Goal: Task Accomplishment & Management: Use online tool/utility

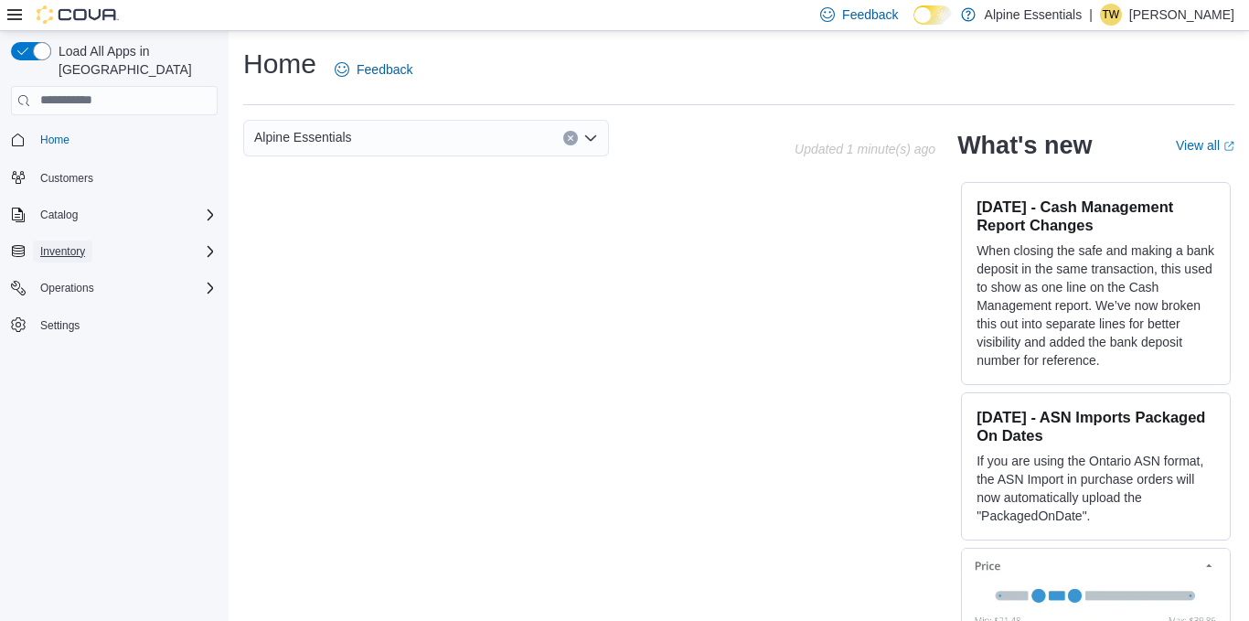
click at [83, 244] on span "Inventory" at bounding box center [62, 251] width 45 height 15
click at [95, 266] on span "Inventory Manager (Classic)" at bounding box center [101, 277] width 137 height 22
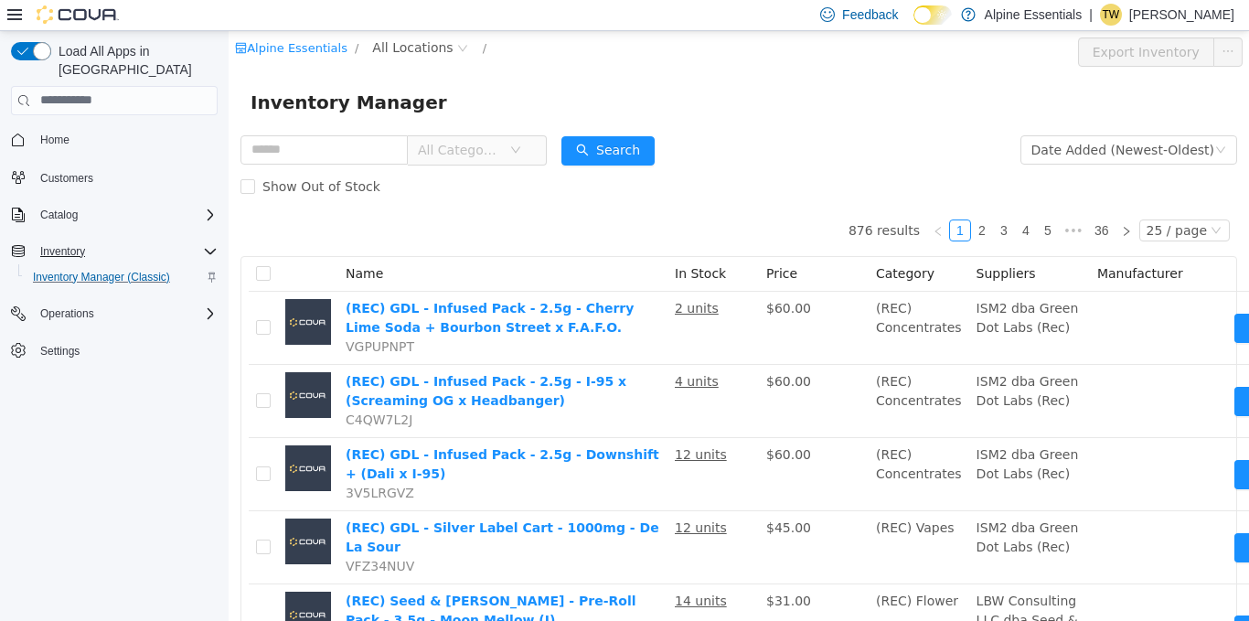
click at [851, 125] on div "Inventory Manager" at bounding box center [739, 101] width 1020 height 59
click at [977, 48] on div "Alpine Essentials / All Locations /" at bounding box center [654, 48] width 839 height 22
click at [15, 14] on icon at bounding box center [14, 14] width 15 height 11
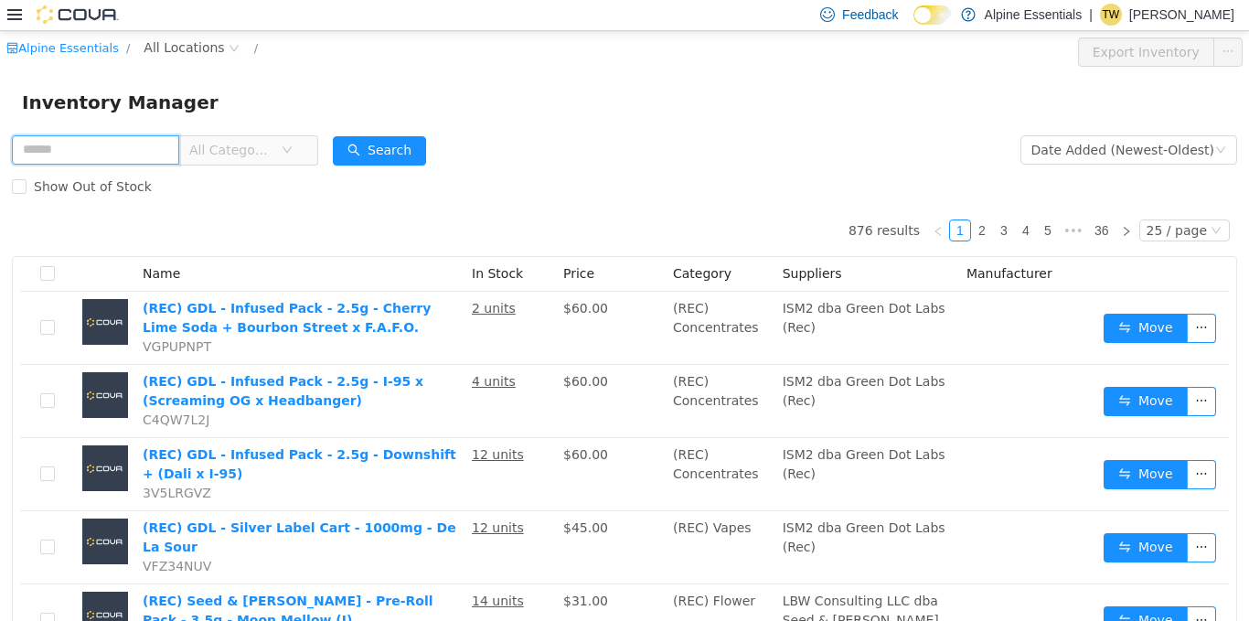
click at [168, 160] on input "text" at bounding box center [95, 148] width 167 height 29
click at [412, 113] on div "Inventory Manager" at bounding box center [624, 101] width 1205 height 29
click at [84, 139] on input "text" at bounding box center [95, 148] width 167 height 29
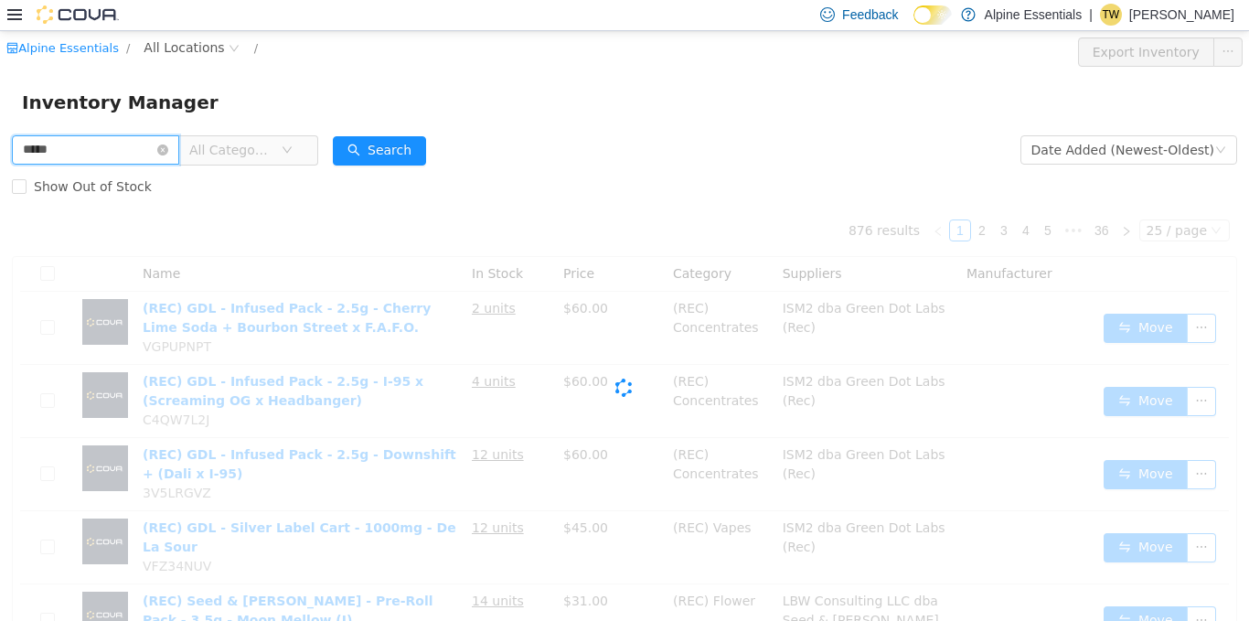
type input "*****"
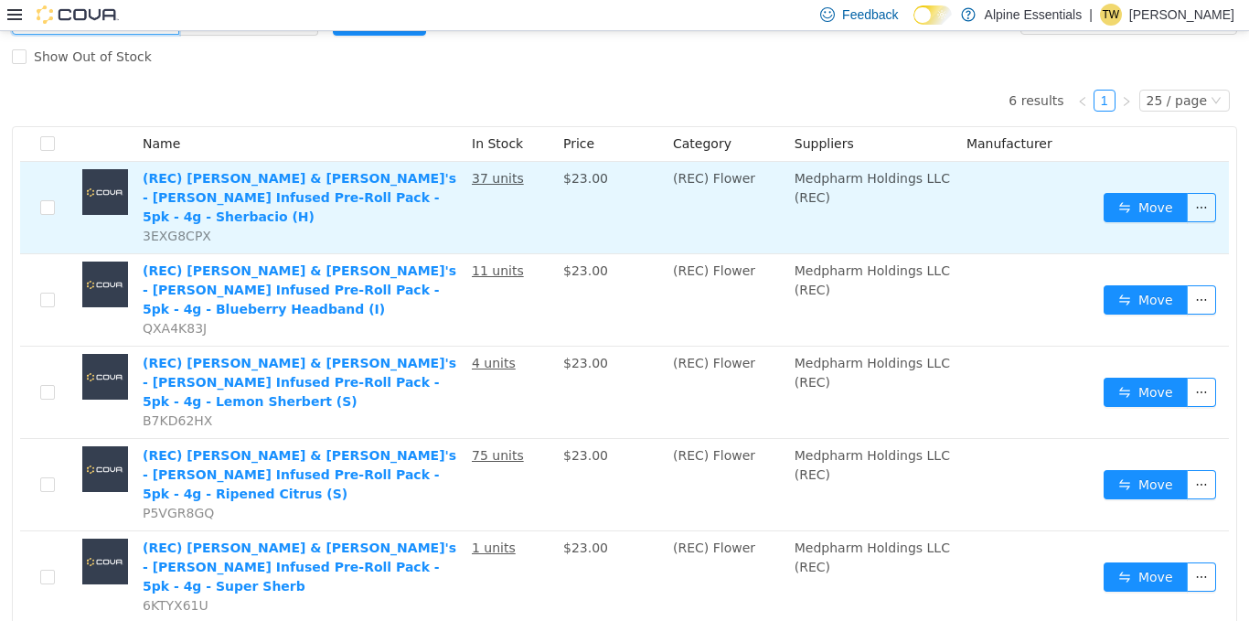
scroll to position [132, 0]
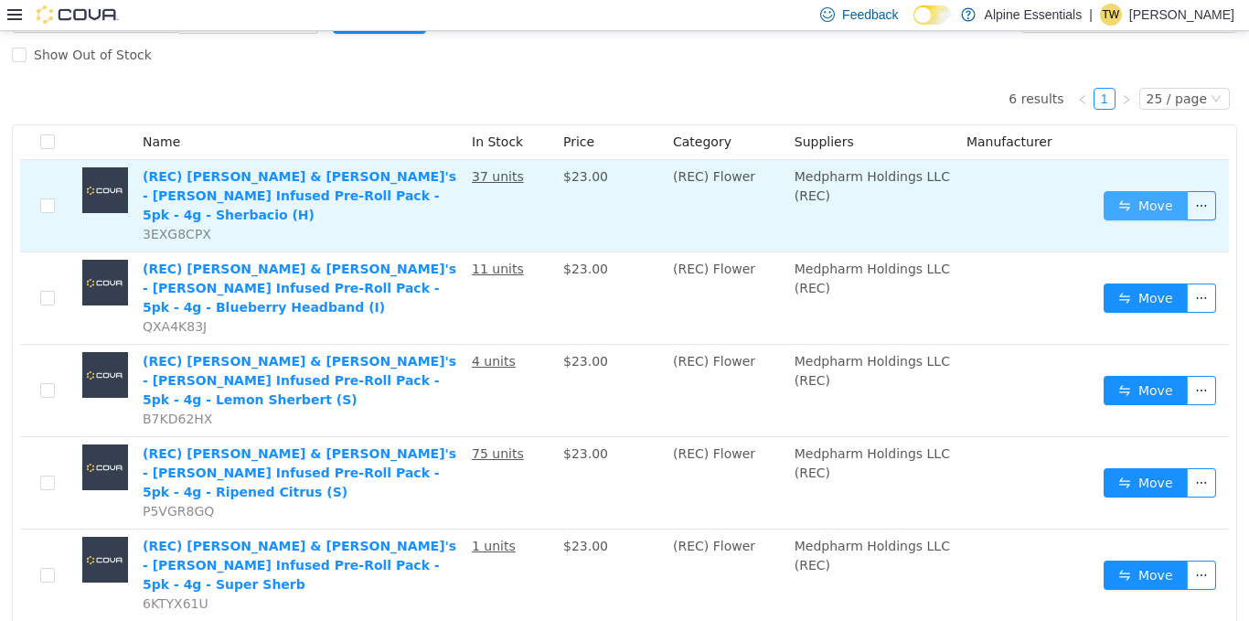
click at [1127, 209] on button "Move" at bounding box center [1146, 204] width 84 height 29
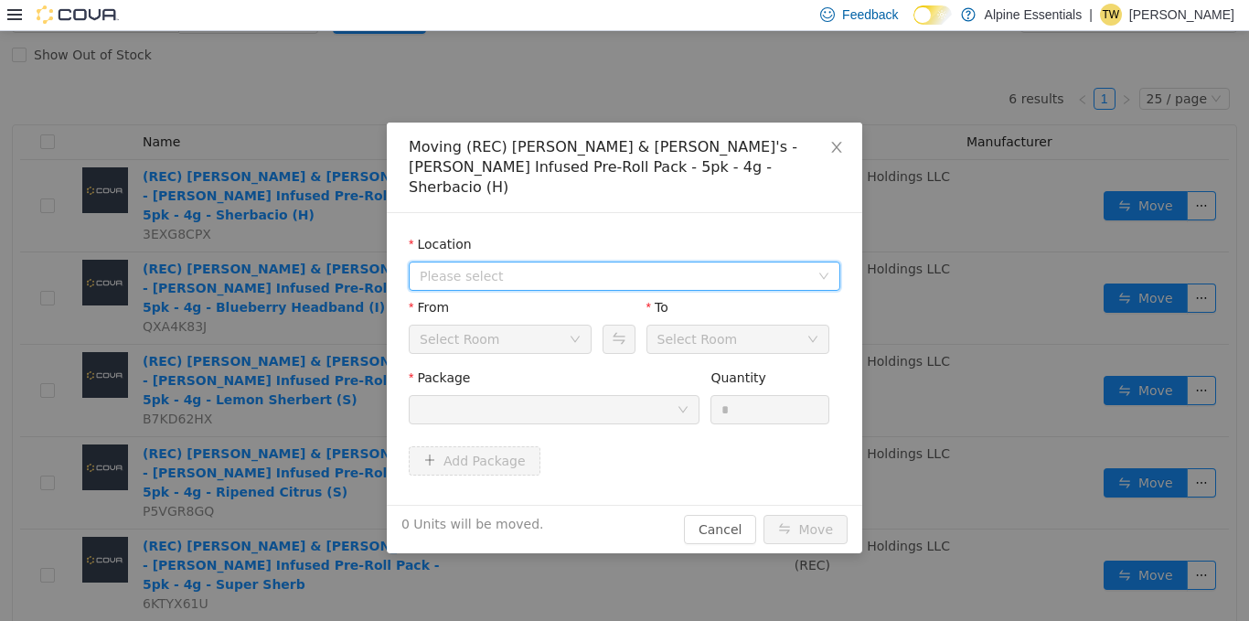
click at [621, 266] on span "Please select" at bounding box center [615, 275] width 390 height 18
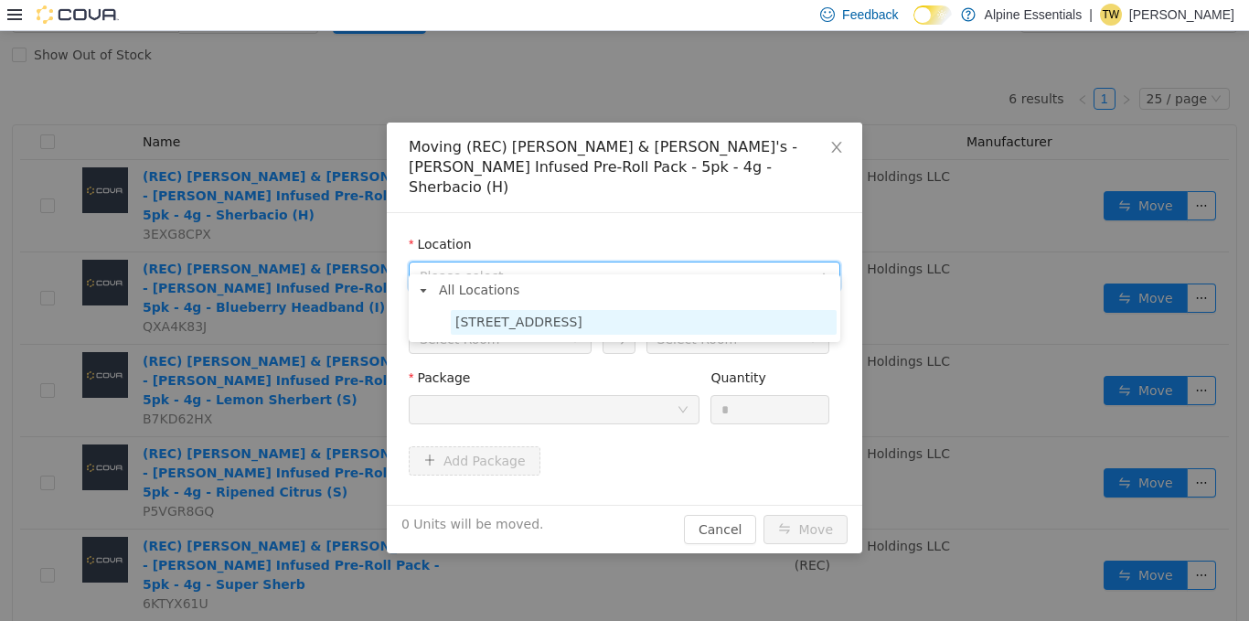
click at [575, 330] on span "[STREET_ADDRESS]" at bounding box center [644, 321] width 386 height 25
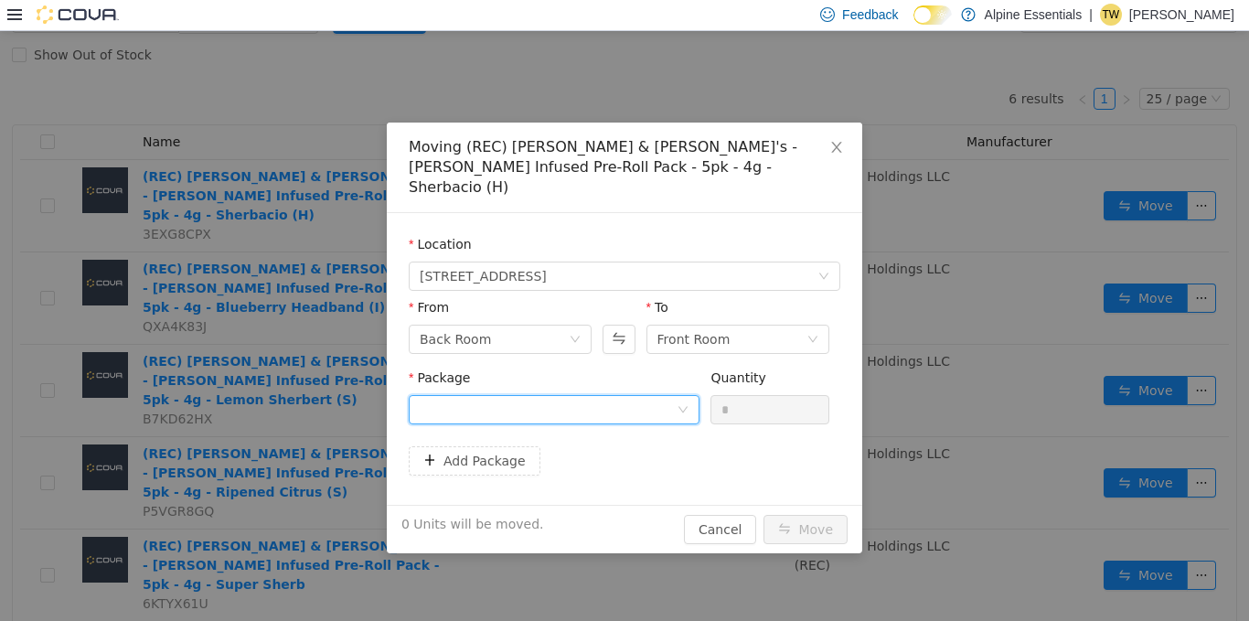
click at [558, 395] on div at bounding box center [548, 408] width 257 height 27
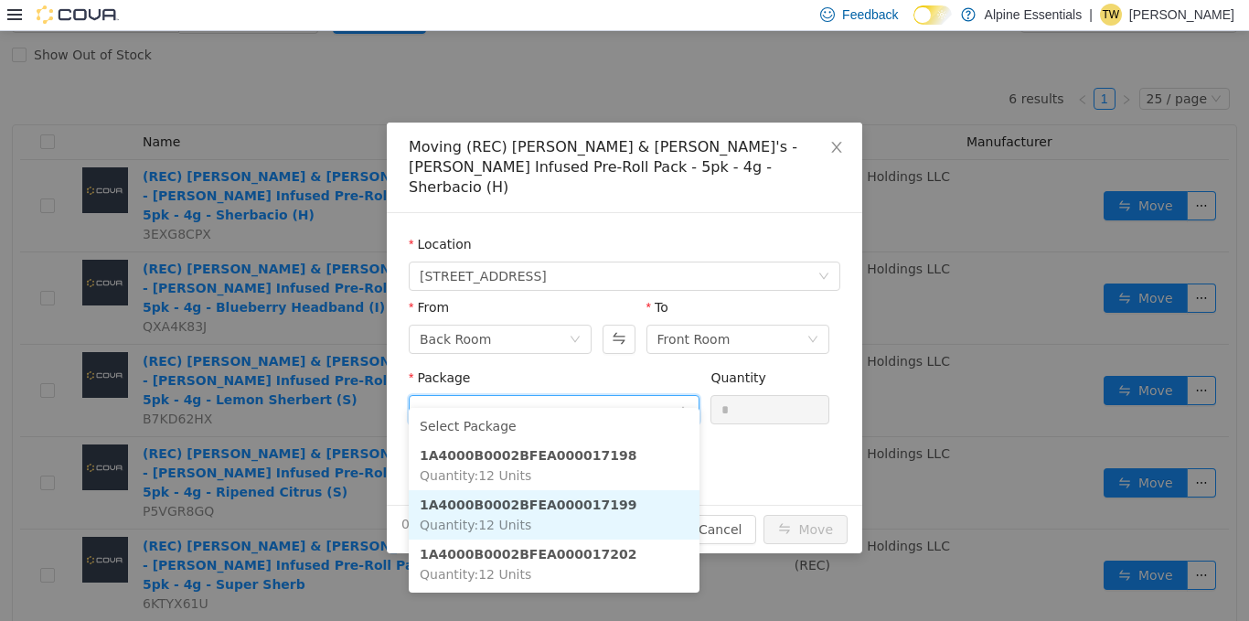
click at [603, 507] on li "1A4000B0002BFEA000017199 Quantity : 12 Units" at bounding box center [554, 513] width 291 height 49
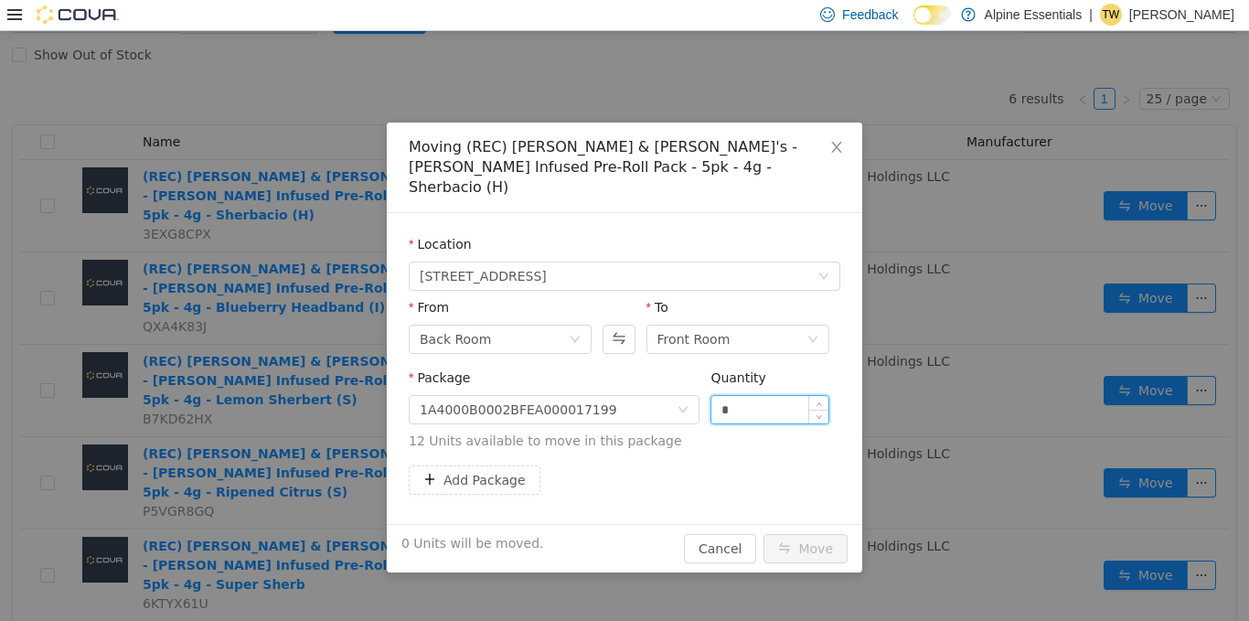
click at [746, 395] on input "*" at bounding box center [769, 408] width 117 height 27
type input "***"
click at [764, 533] on button "Move" at bounding box center [806, 547] width 84 height 29
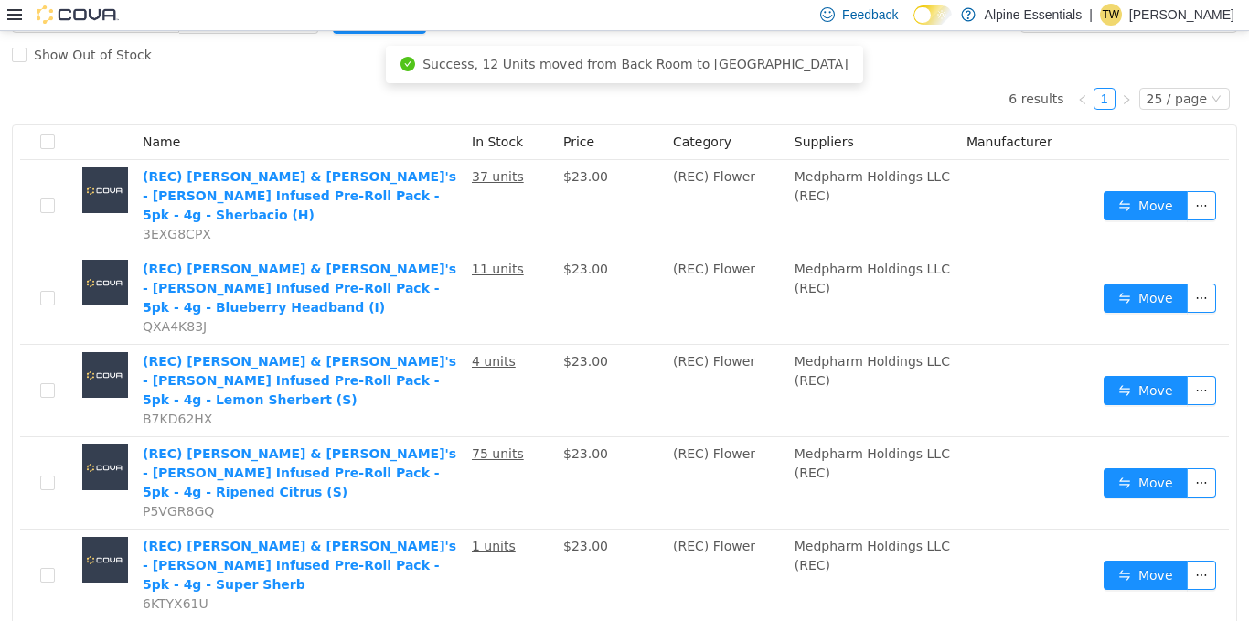
click at [9, 19] on icon at bounding box center [14, 14] width 15 height 11
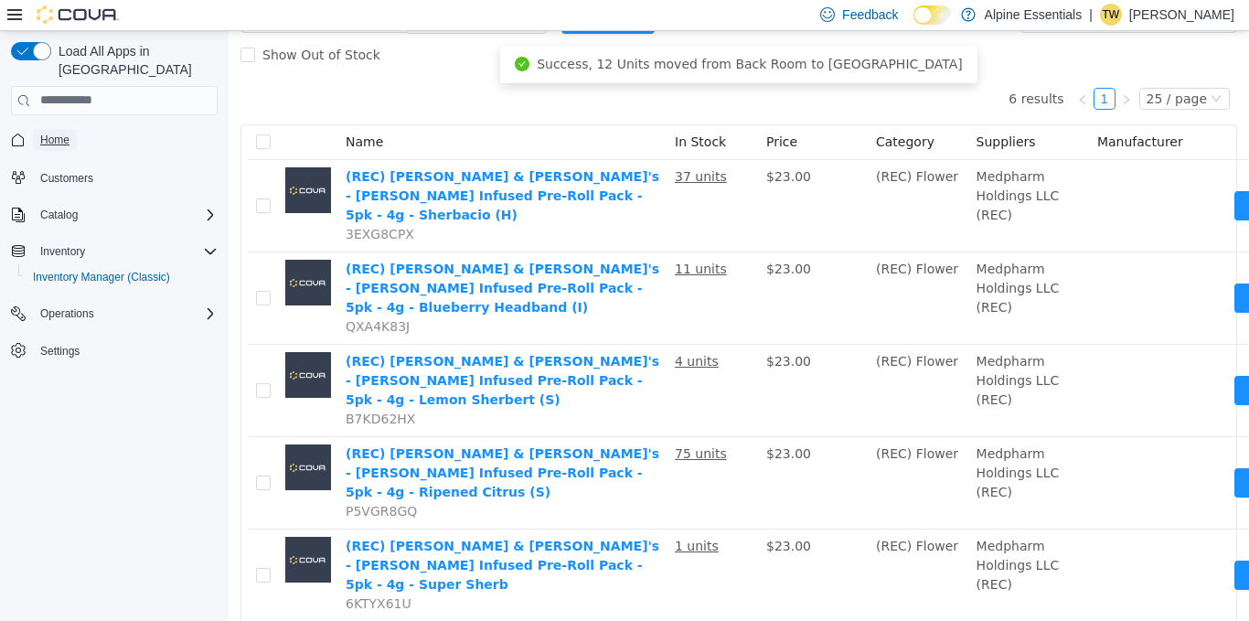
click at [44, 133] on span "Home" at bounding box center [54, 140] width 29 height 15
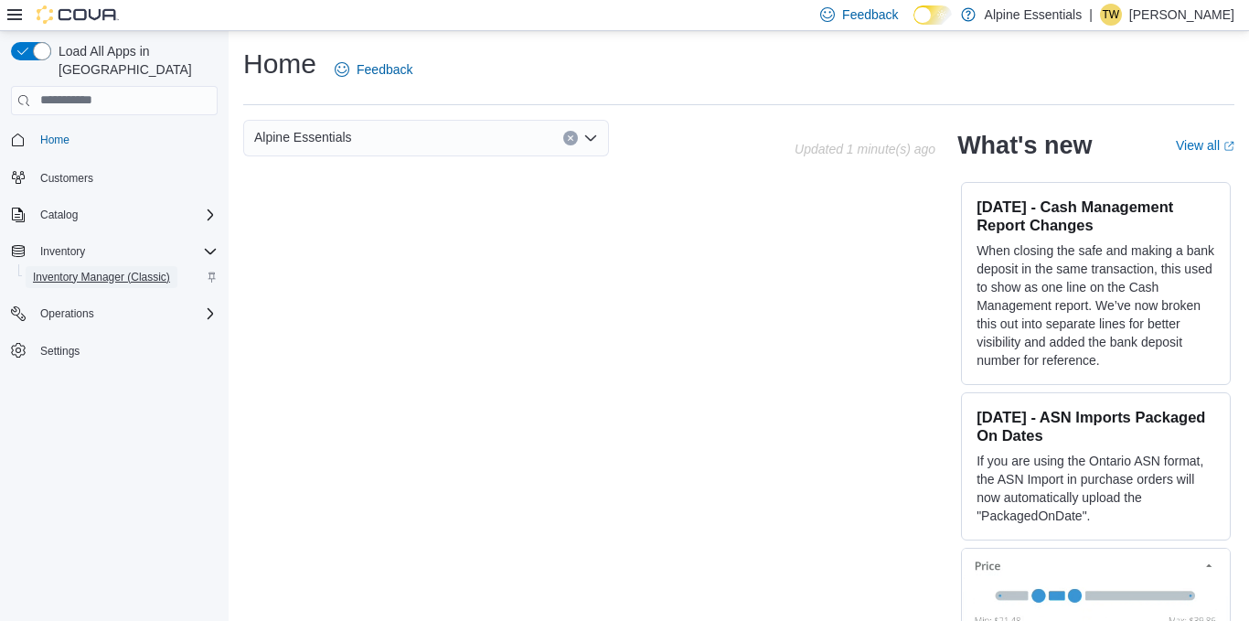
click at [80, 270] on span "Inventory Manager (Classic)" at bounding box center [101, 277] width 137 height 15
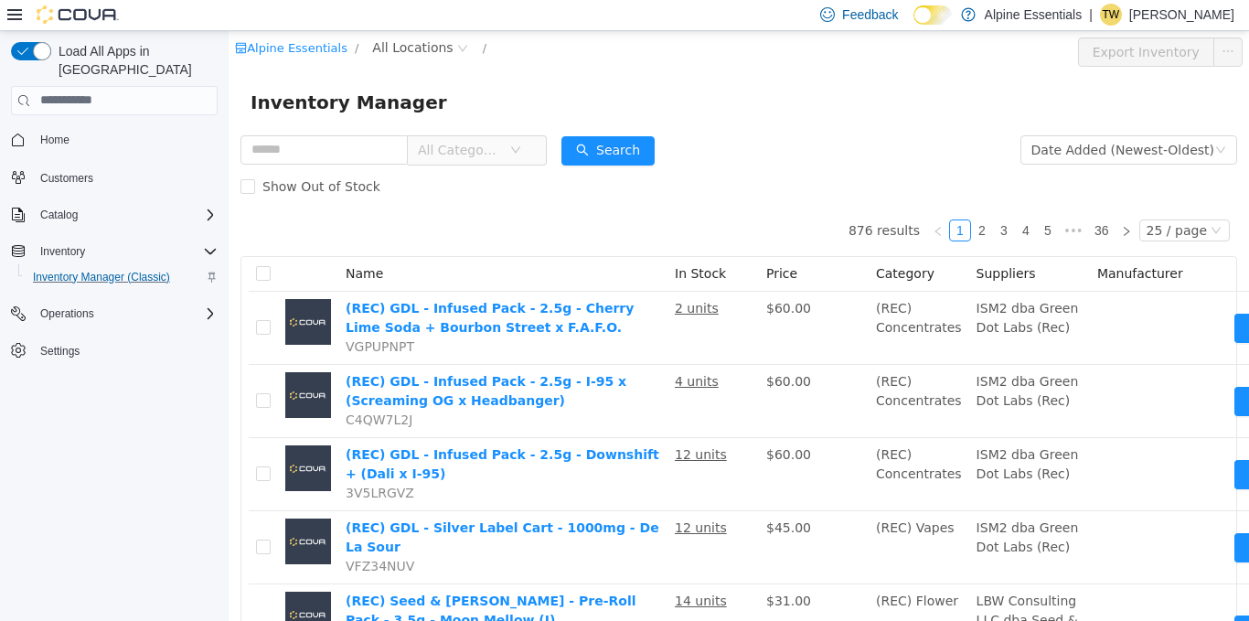
click at [13, 13] on icon at bounding box center [14, 14] width 15 height 15
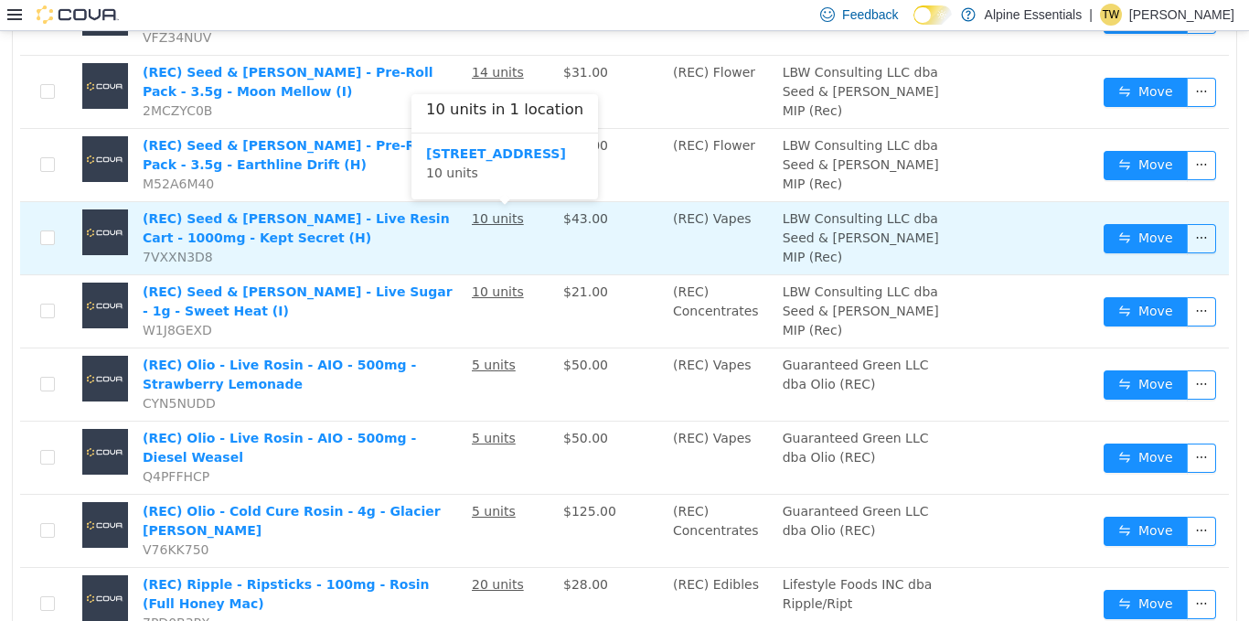
click at [479, 218] on u "10 units" at bounding box center [498, 217] width 52 height 15
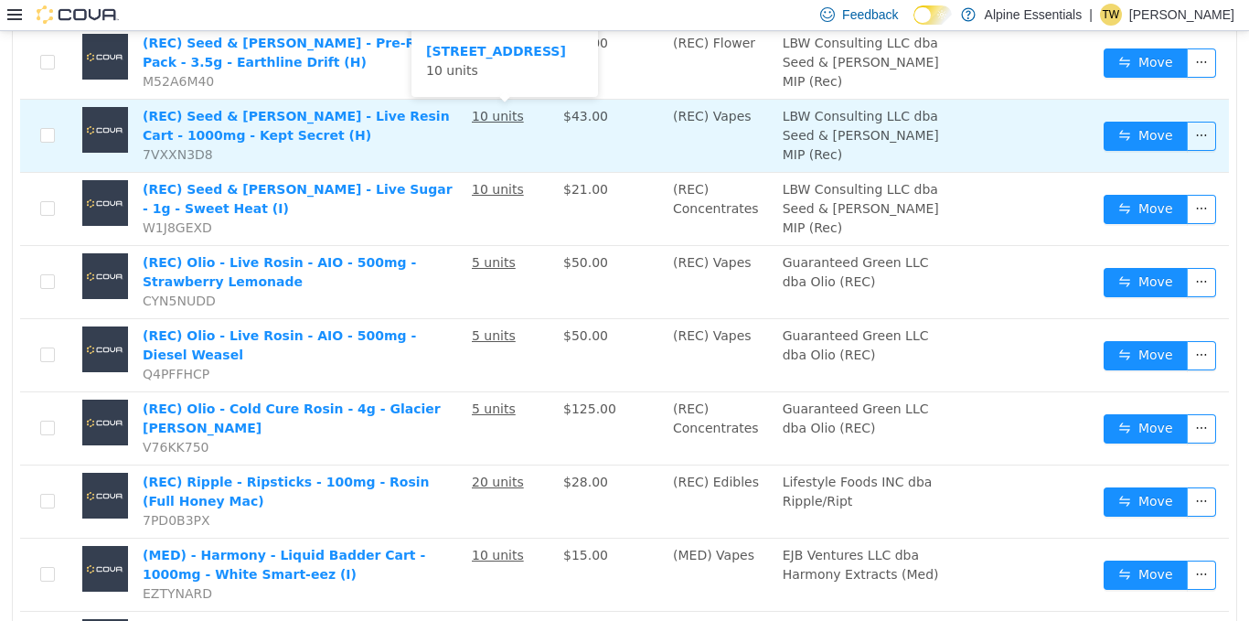
scroll to position [632, 0]
